Goal: Information Seeking & Learning: Check status

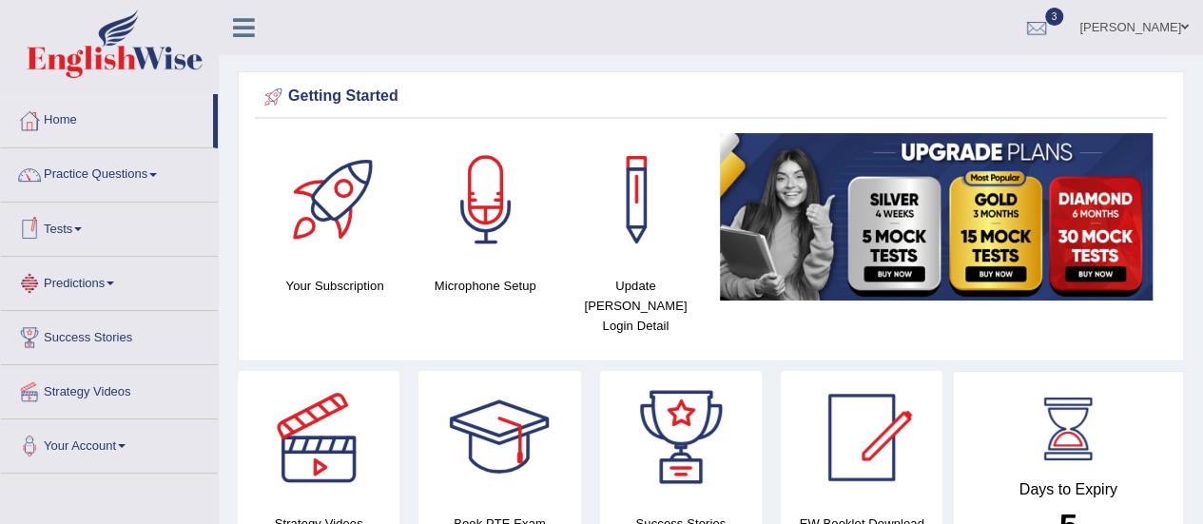
click at [84, 231] on link "Tests" at bounding box center [109, 226] width 217 height 48
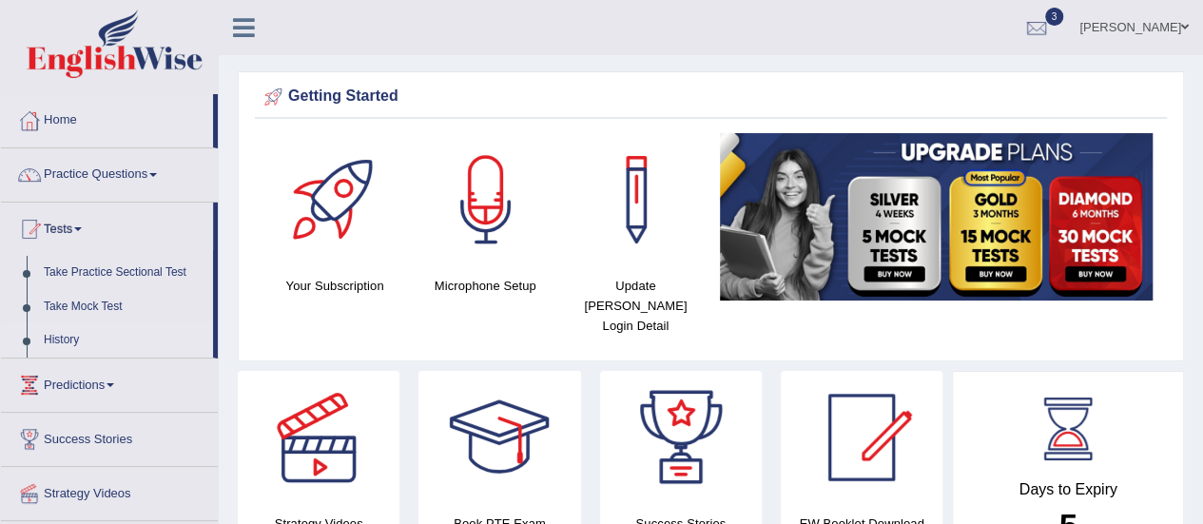
click at [57, 340] on link "History" at bounding box center [124, 340] width 178 height 34
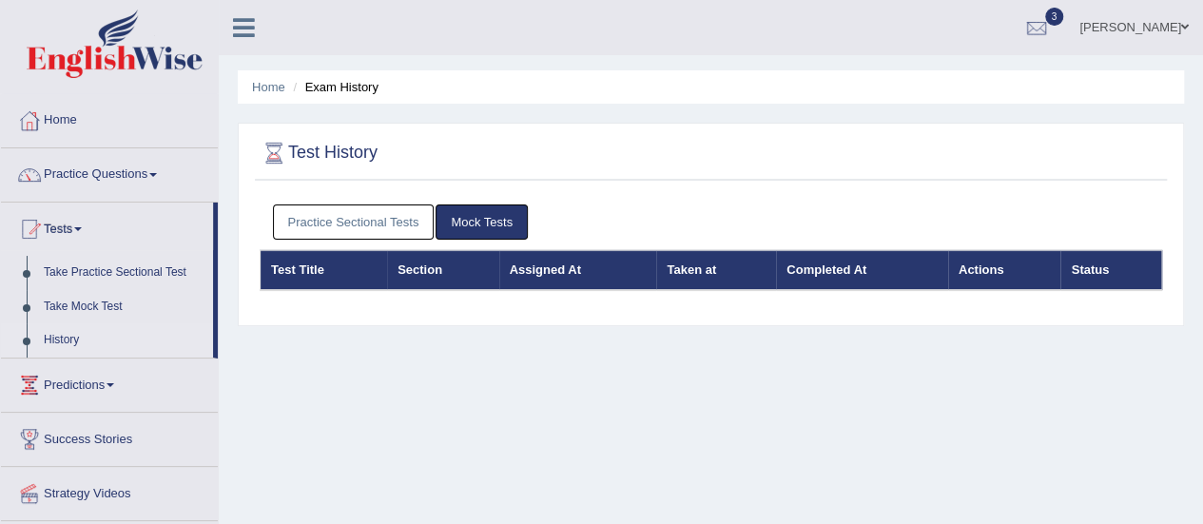
click at [374, 214] on link "Practice Sectional Tests" at bounding box center [354, 221] width 162 height 35
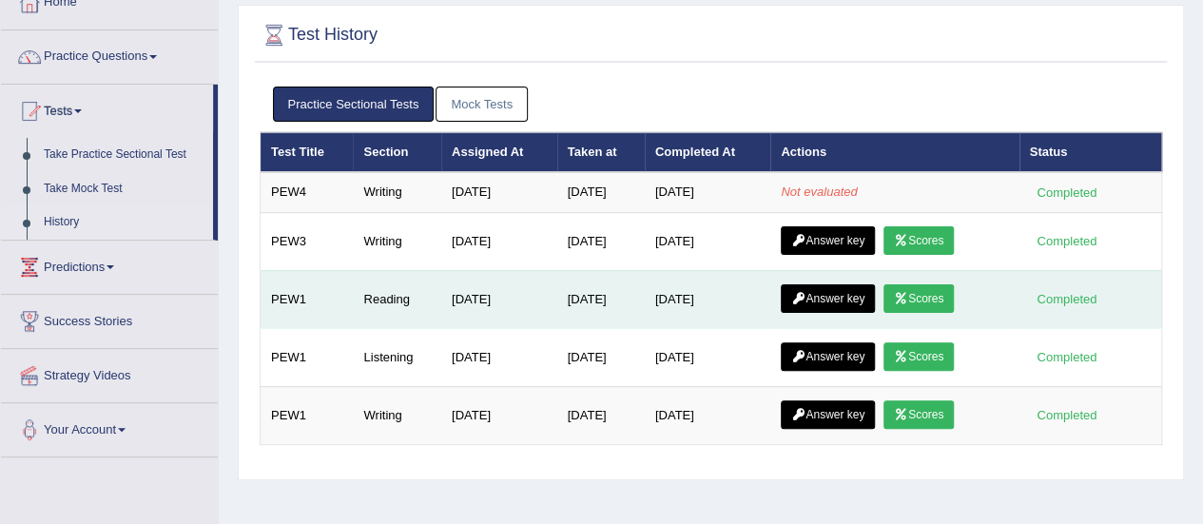
scroll to position [152, 0]
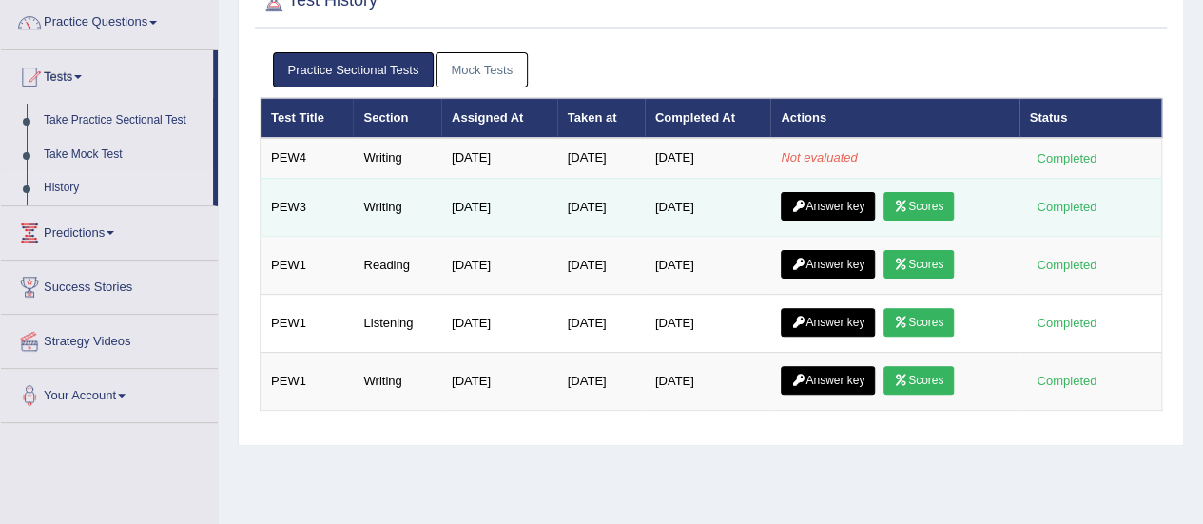
click at [855, 197] on link "Answer key" at bounding box center [827, 206] width 94 height 29
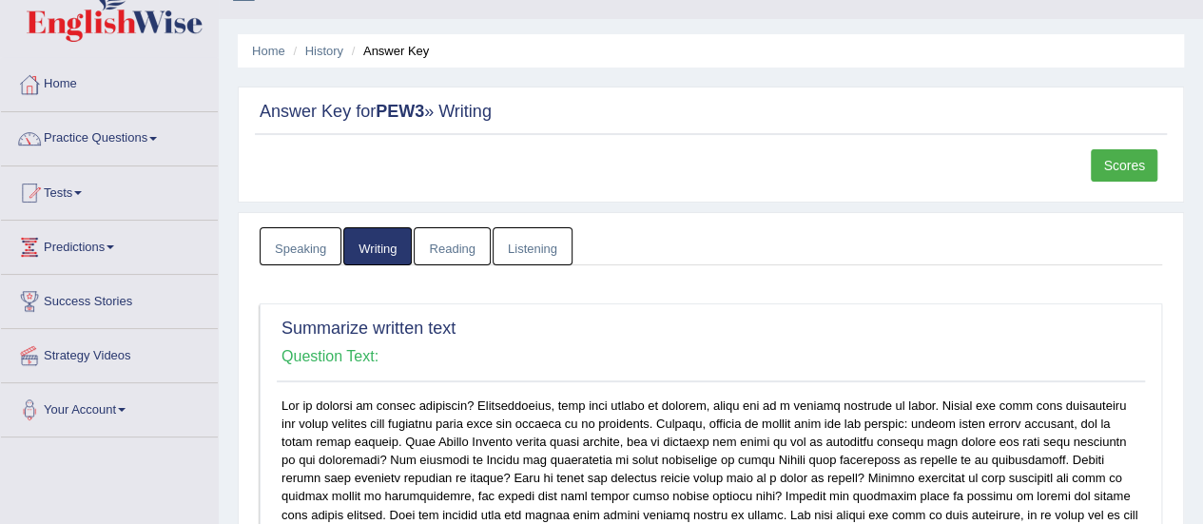
scroll to position [38, 0]
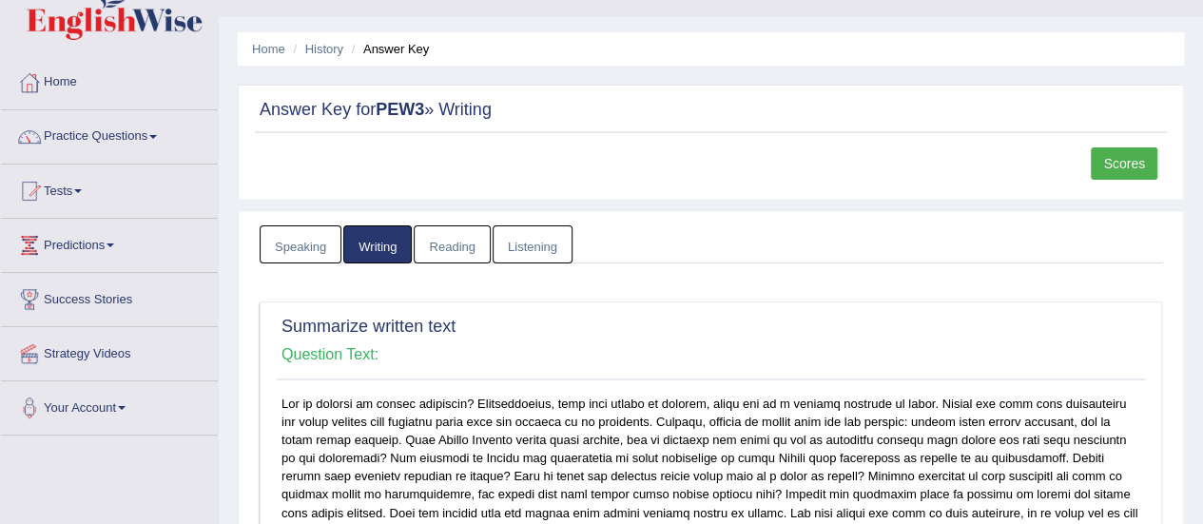
click at [1121, 170] on link "Scores" at bounding box center [1123, 163] width 67 height 32
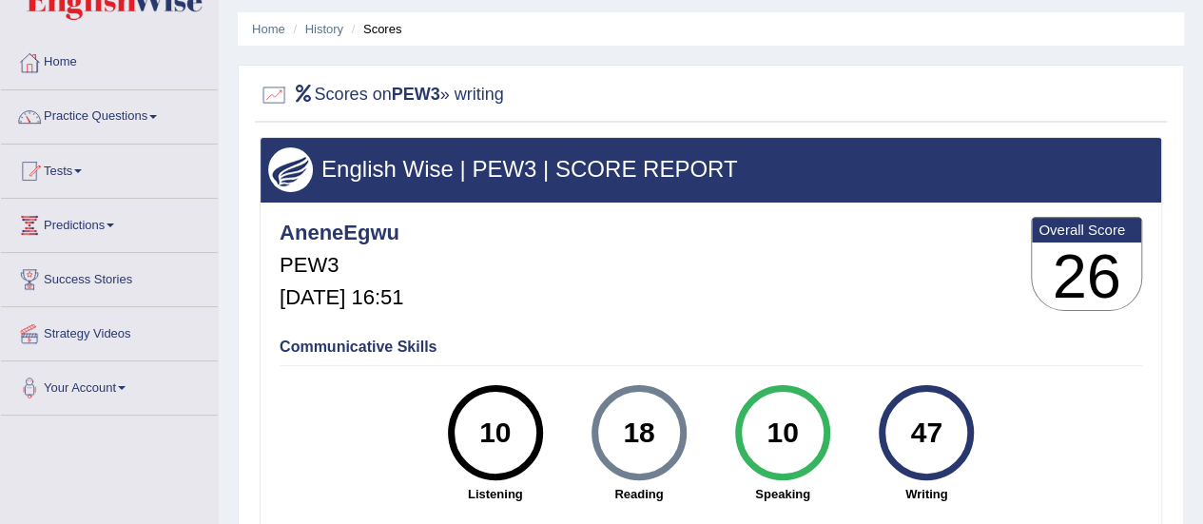
scroll to position [17, 0]
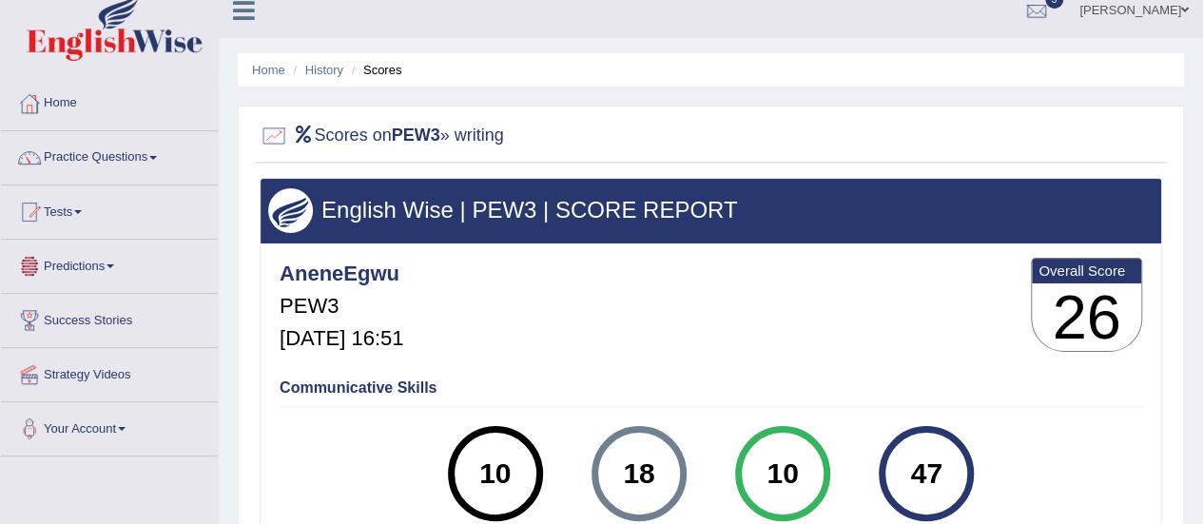
click at [80, 213] on link "Tests" at bounding box center [109, 209] width 217 height 48
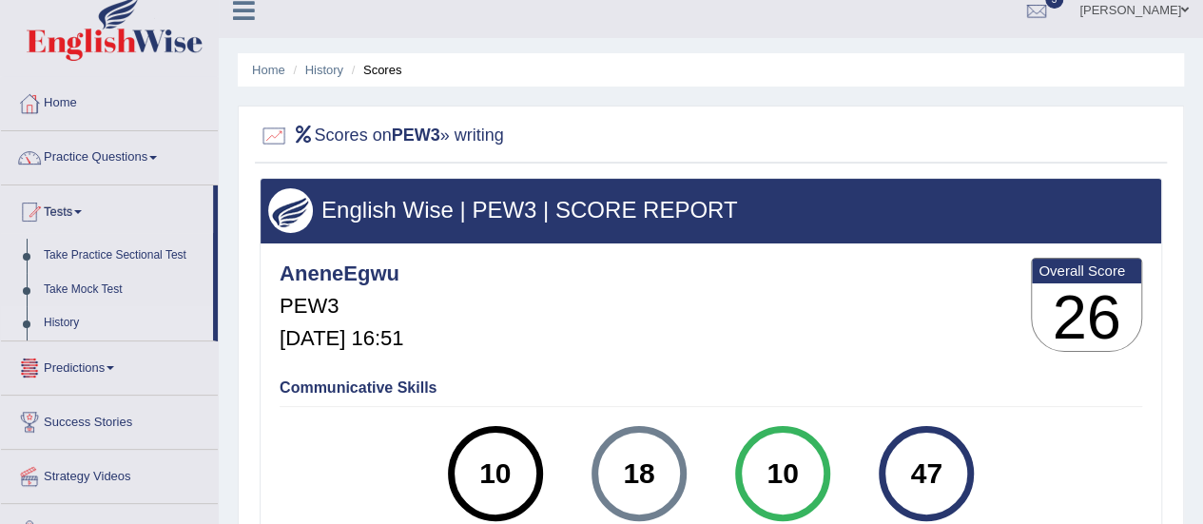
click at [65, 322] on link "History" at bounding box center [124, 323] width 178 height 34
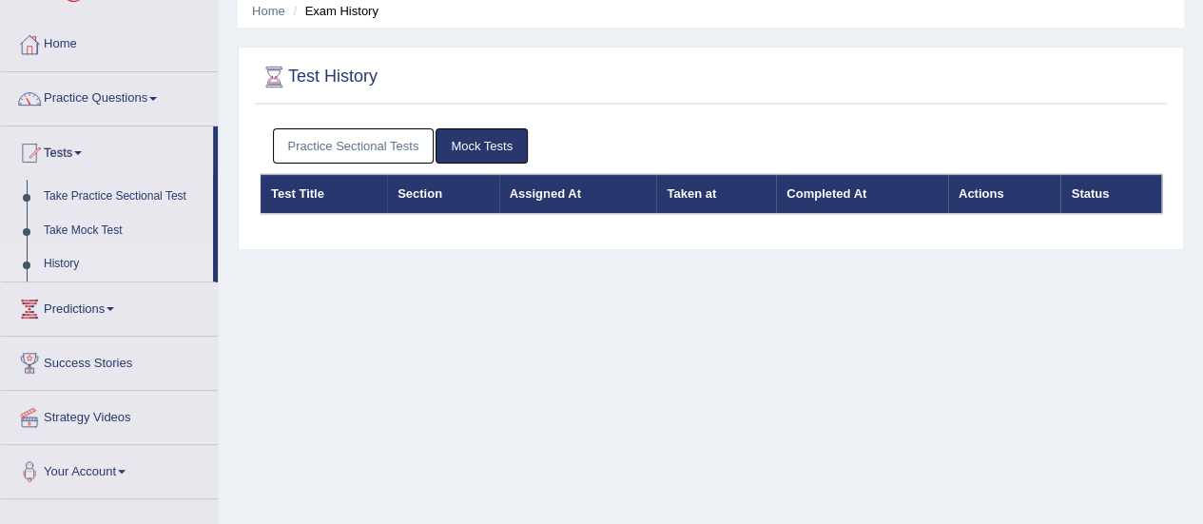
scroll to position [114, 0]
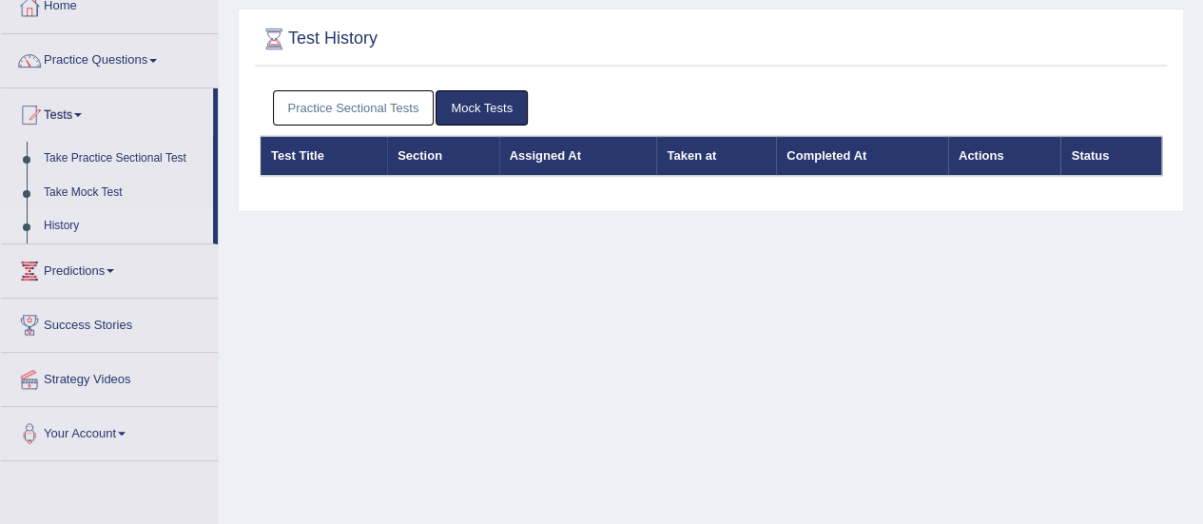
click at [364, 112] on link "Practice Sectional Tests" at bounding box center [354, 107] width 162 height 35
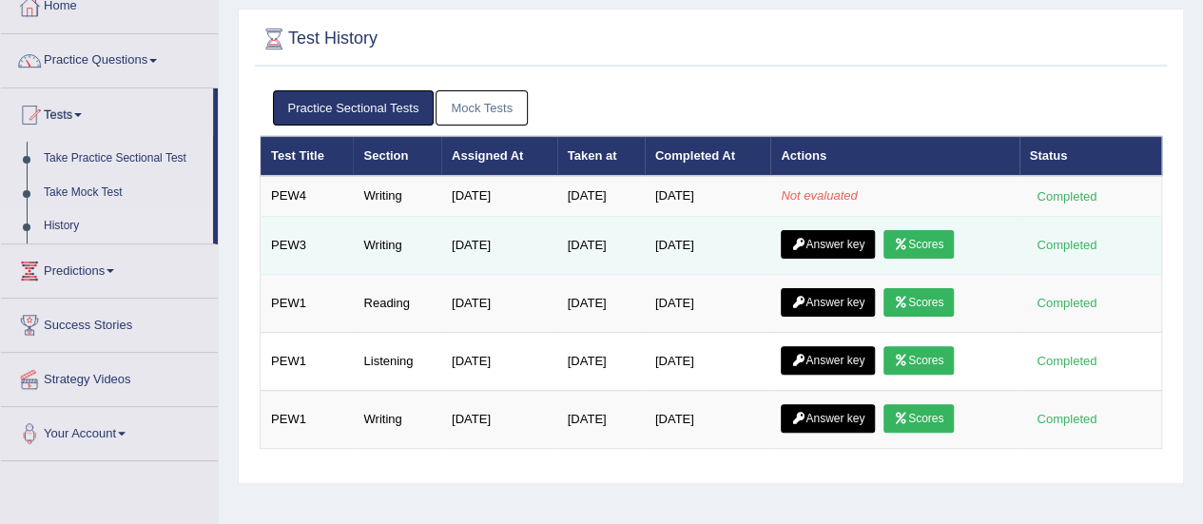
click at [838, 235] on link "Answer key" at bounding box center [827, 244] width 94 height 29
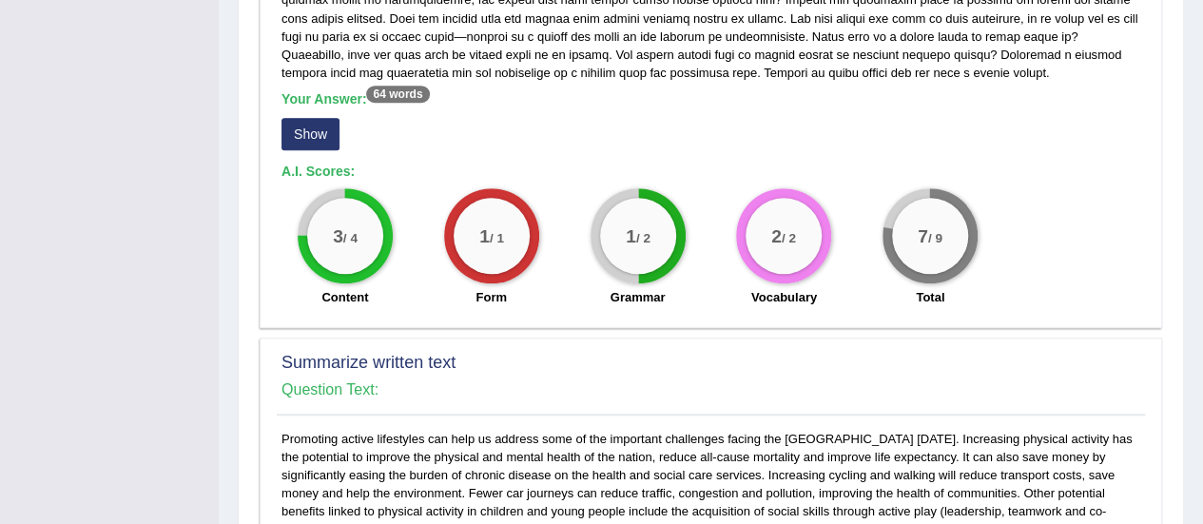
scroll to position [494, 0]
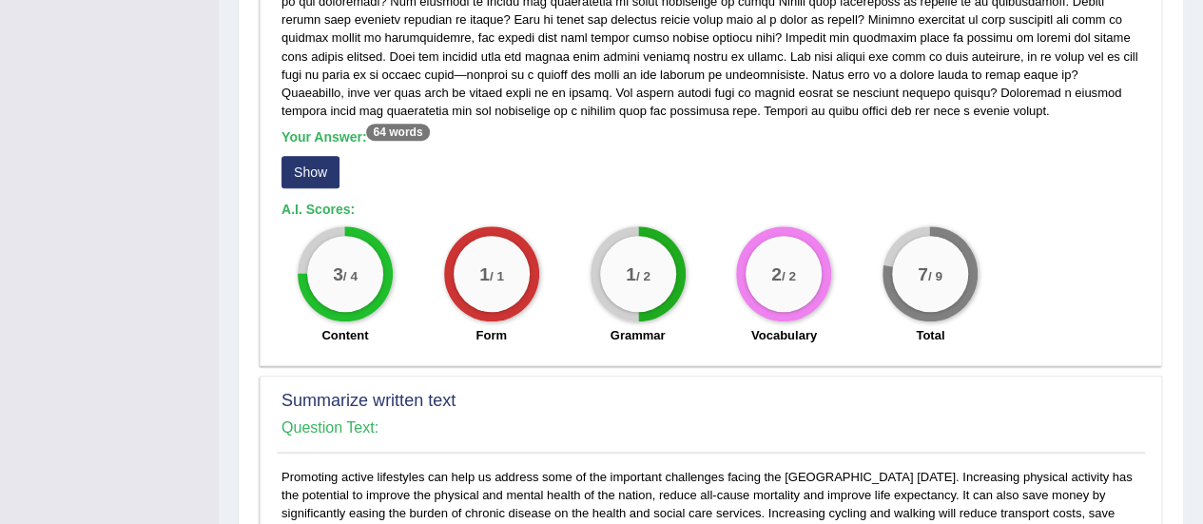
click at [311, 188] on button "Show" at bounding box center [310, 172] width 58 height 32
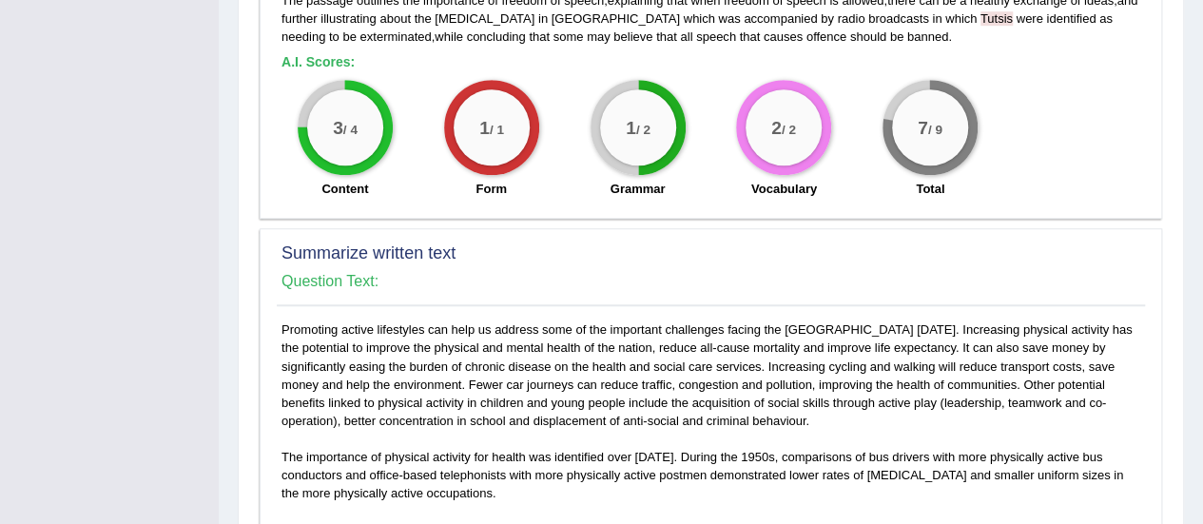
scroll to position [479, 0]
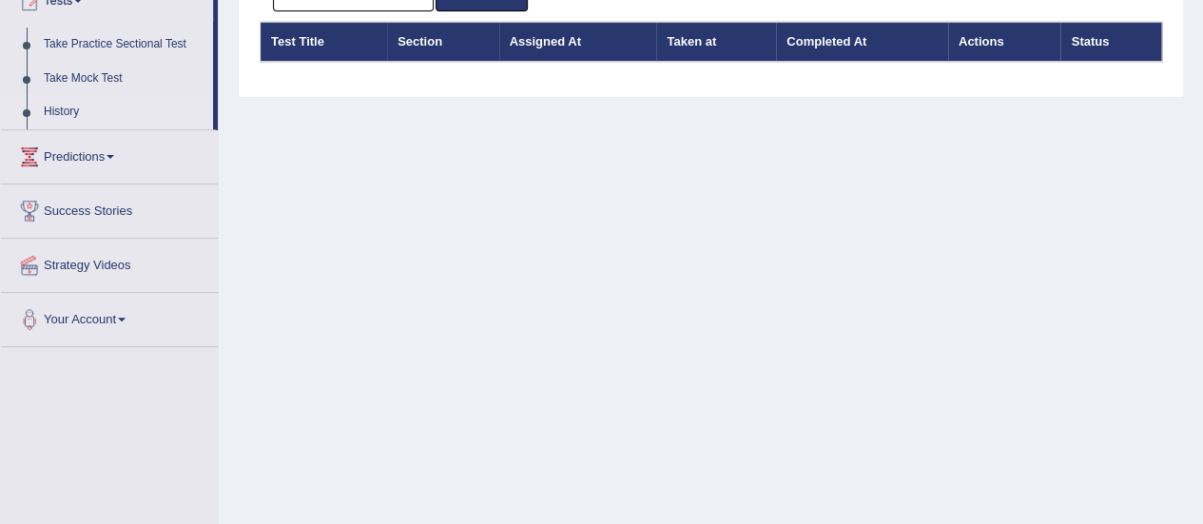
scroll to position [190, 0]
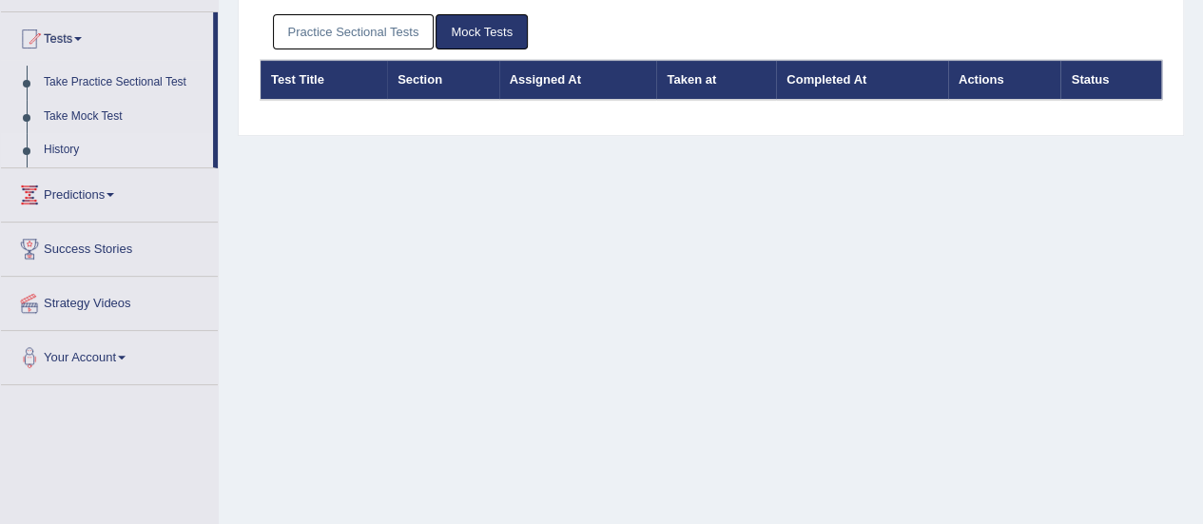
click at [375, 24] on link "Practice Sectional Tests" at bounding box center [354, 31] width 162 height 35
click at [361, 29] on link "Practice Sectional Tests" at bounding box center [354, 31] width 162 height 35
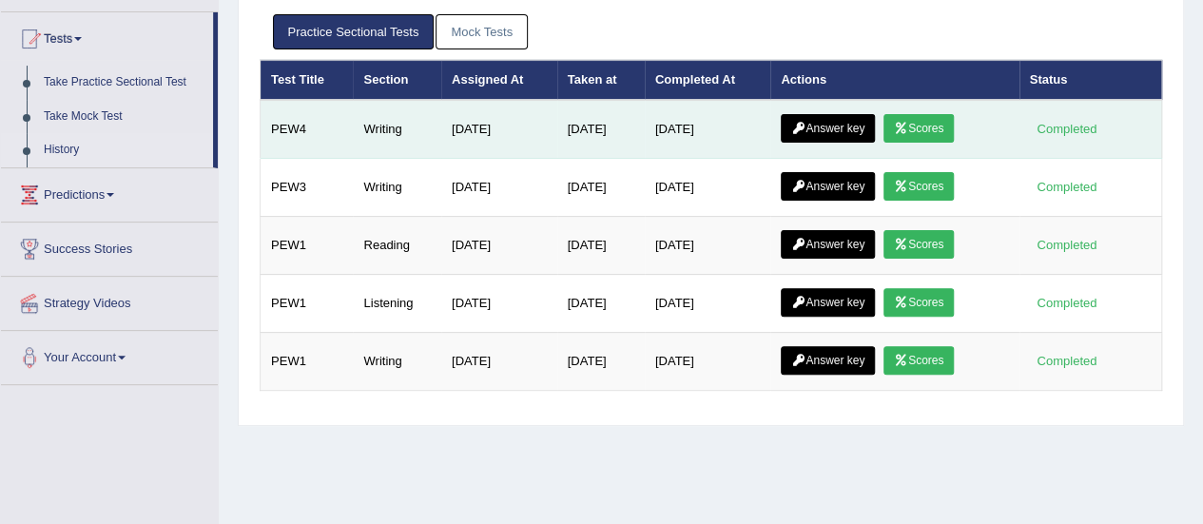
click at [863, 127] on link "Answer key" at bounding box center [827, 128] width 94 height 29
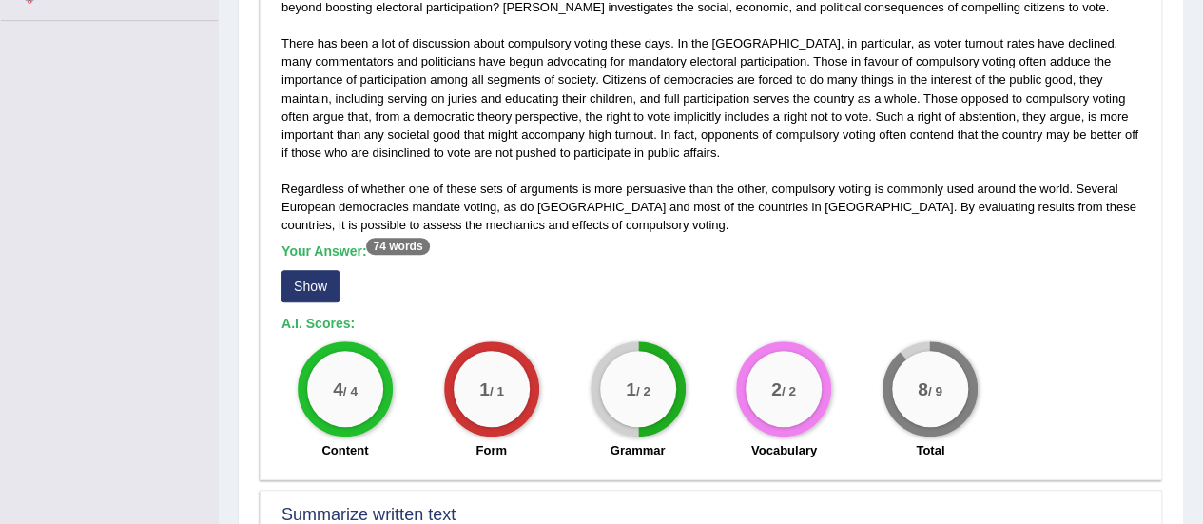
scroll to position [456, 0]
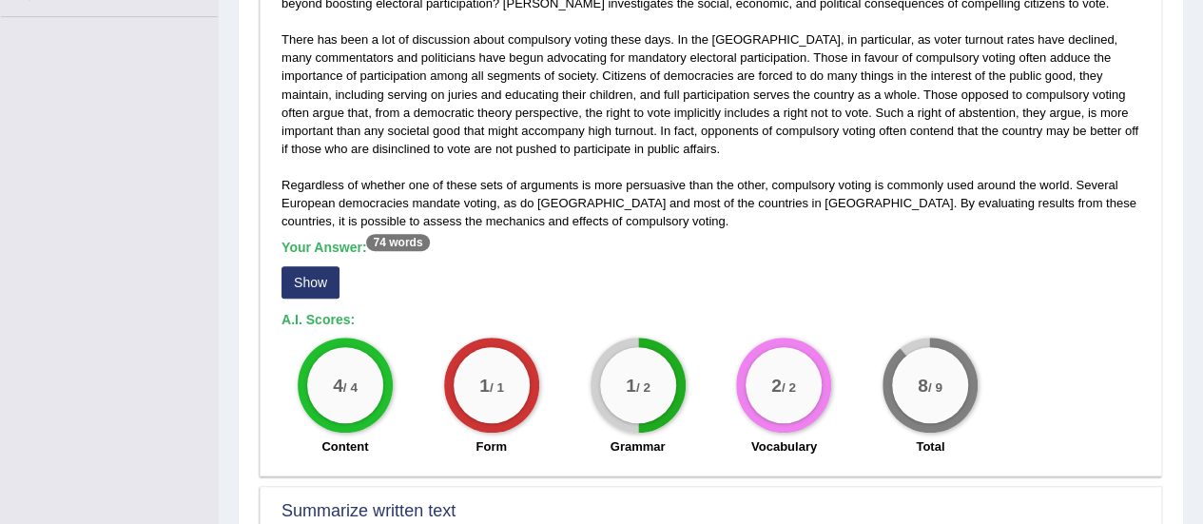
click at [303, 284] on button "Show" at bounding box center [310, 282] width 58 height 32
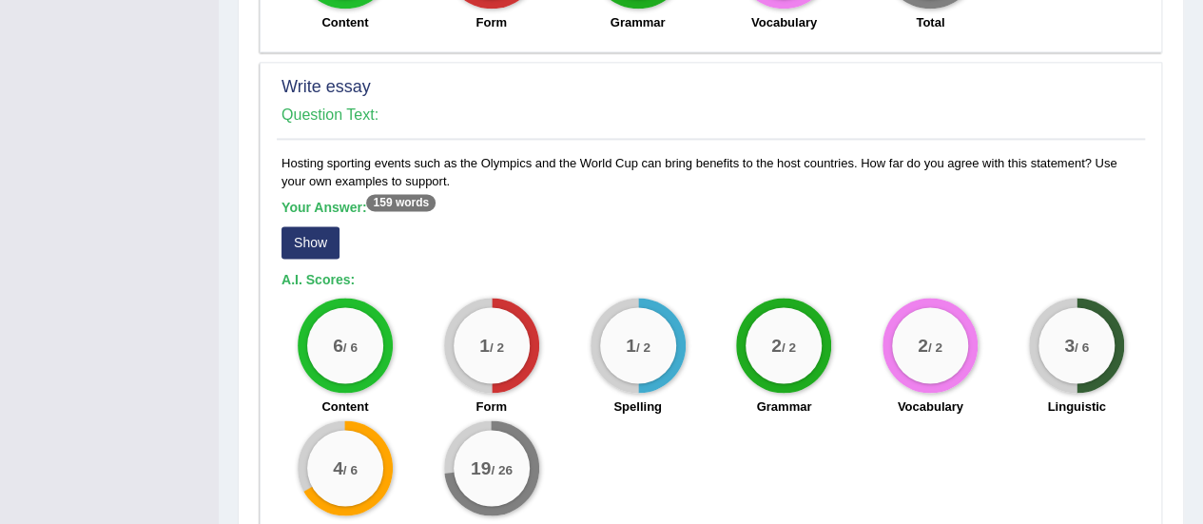
scroll to position [1300, 0]
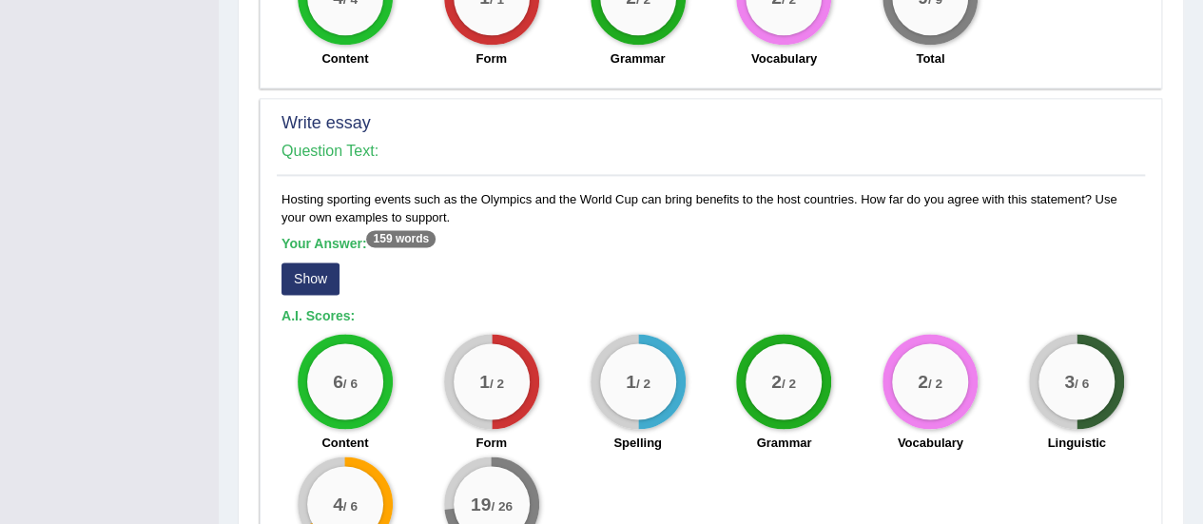
click at [309, 269] on button "Show" at bounding box center [310, 278] width 58 height 32
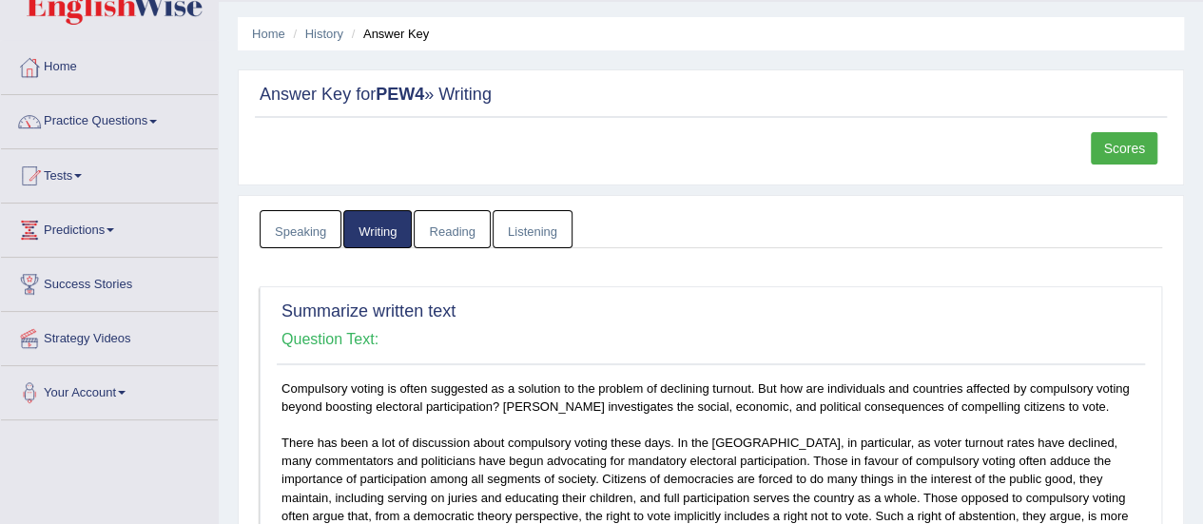
scroll to position [0, 0]
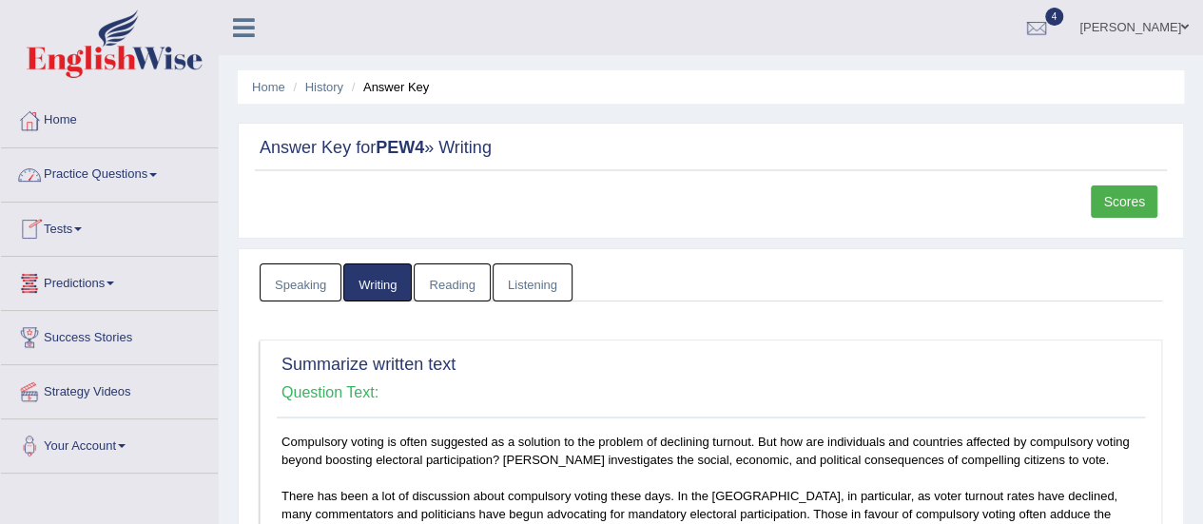
click at [159, 178] on link "Practice Questions" at bounding box center [109, 172] width 217 height 48
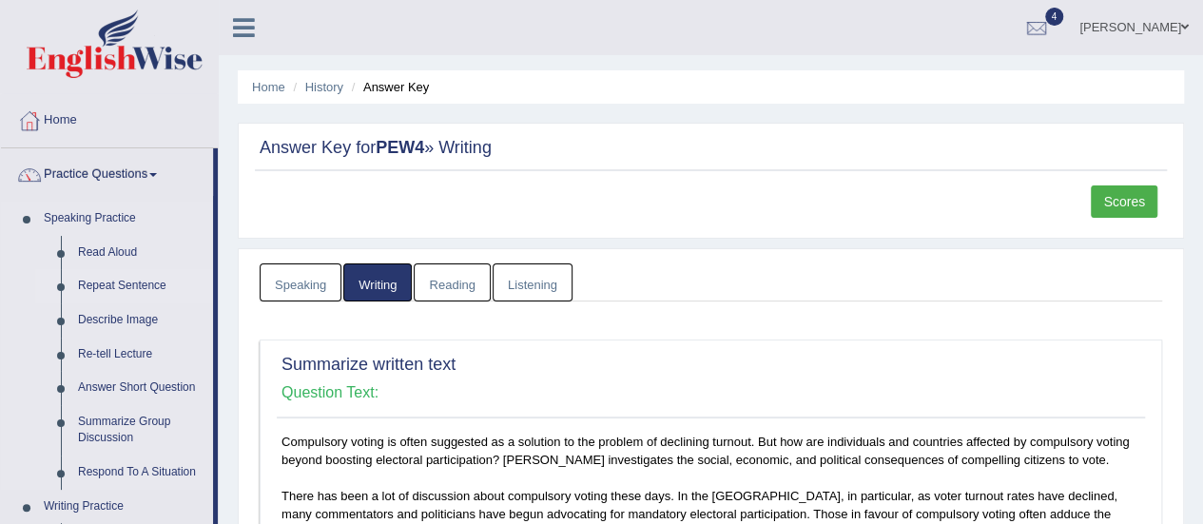
click at [207, 280] on link "Repeat Sentence" at bounding box center [141, 286] width 144 height 34
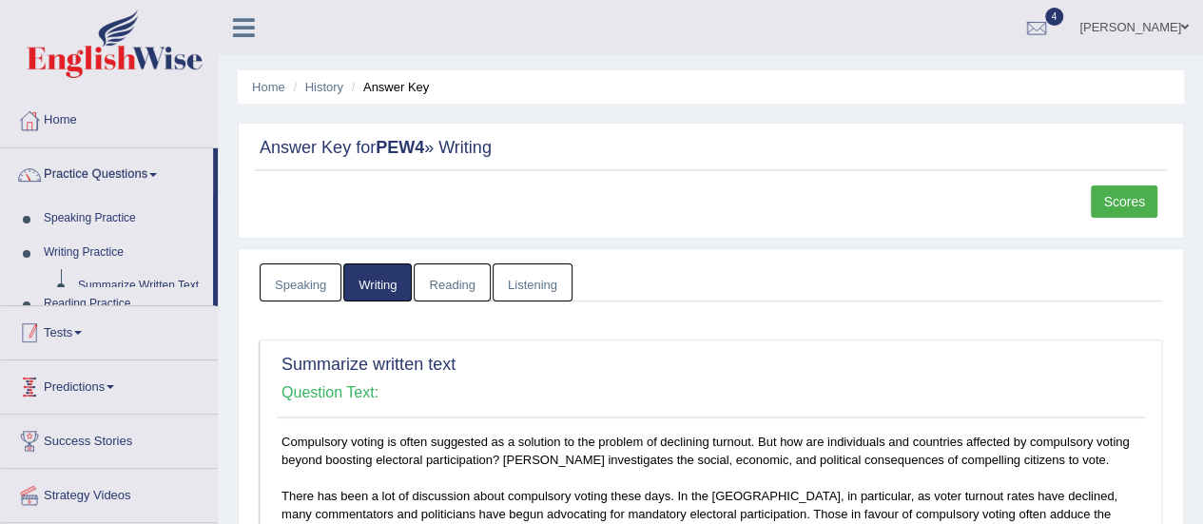
scroll to position [29, 0]
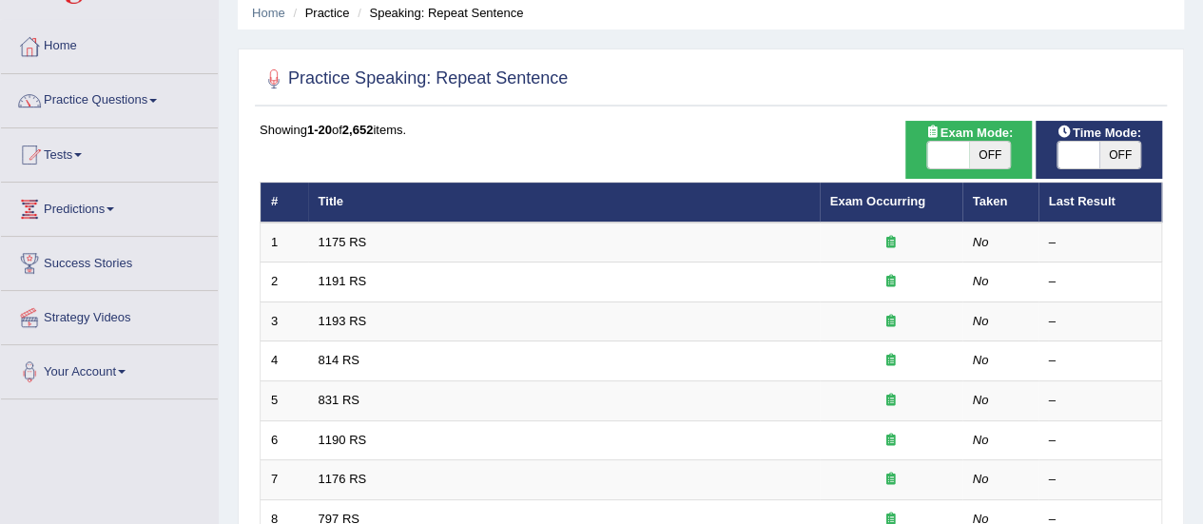
scroll to position [76, 0]
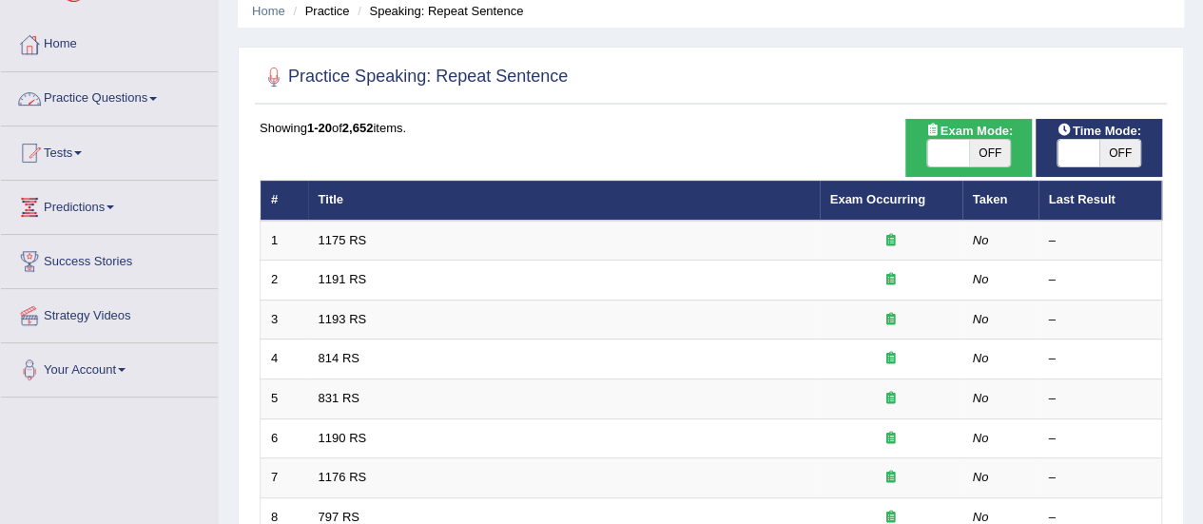
click at [151, 90] on link "Practice Questions" at bounding box center [109, 96] width 217 height 48
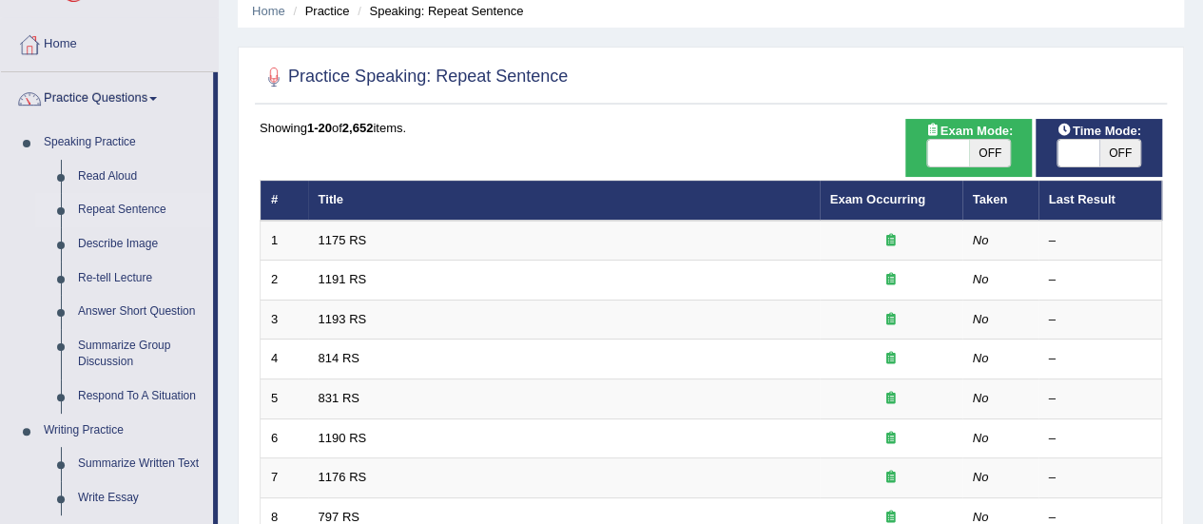
click at [224, 354] on div "Home Practice Speaking: Repeat Sentence Practice Speaking: Repeat Sentence Time…" at bounding box center [711, 529] width 984 height 1211
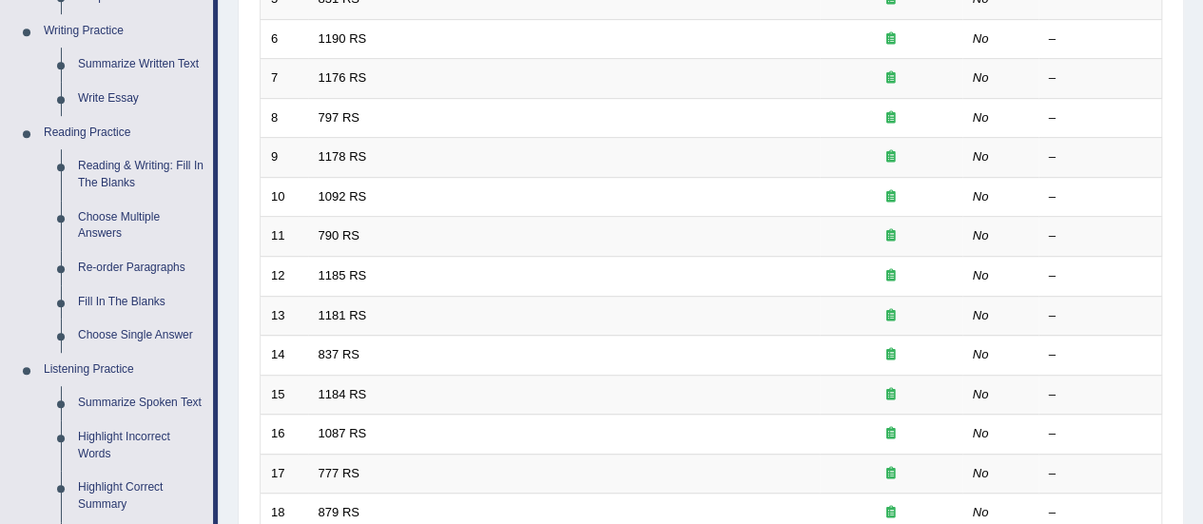
scroll to position [494, 0]
